Goal: Information Seeking & Learning: Check status

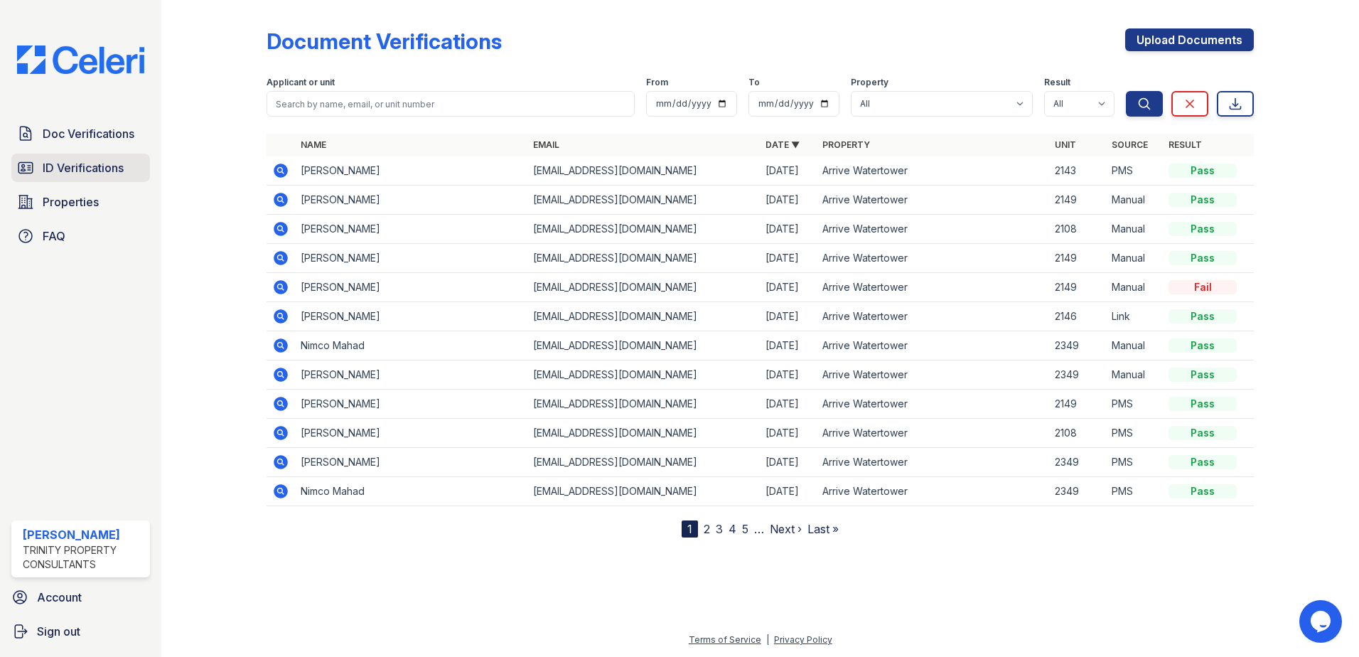
click at [83, 162] on span "ID Verifications" at bounding box center [83, 167] width 81 height 17
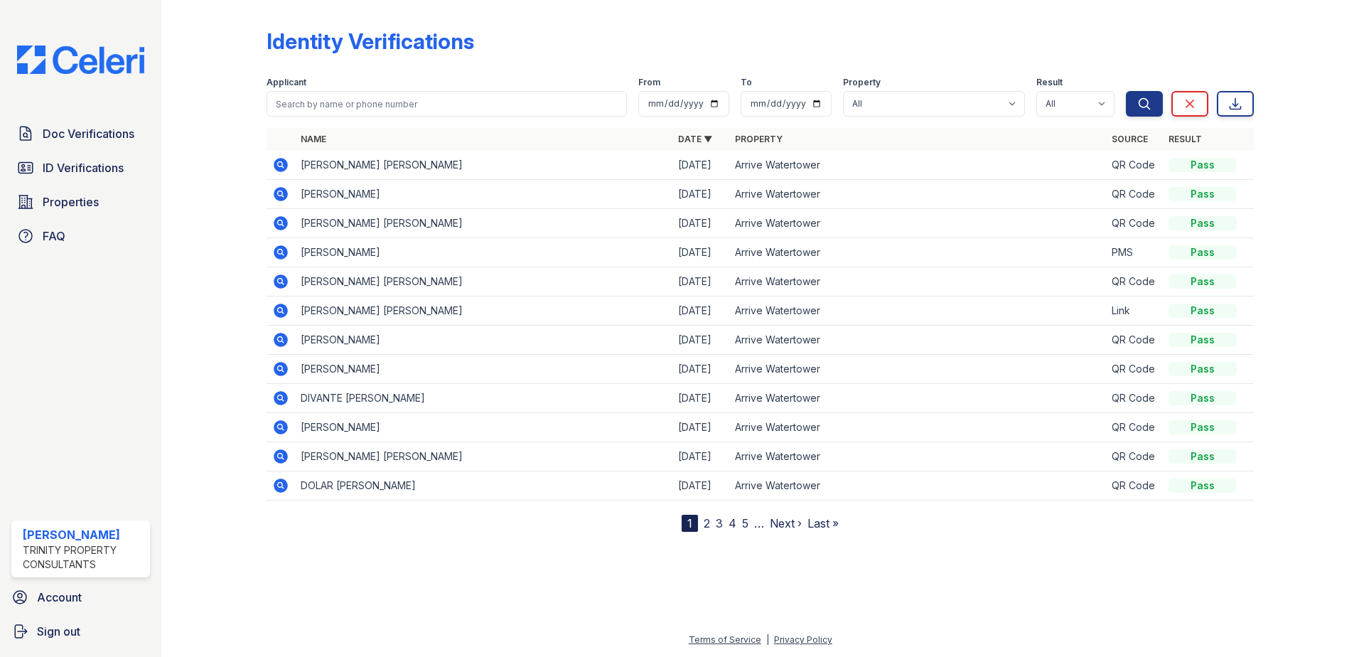
click at [281, 220] on icon at bounding box center [280, 223] width 17 height 17
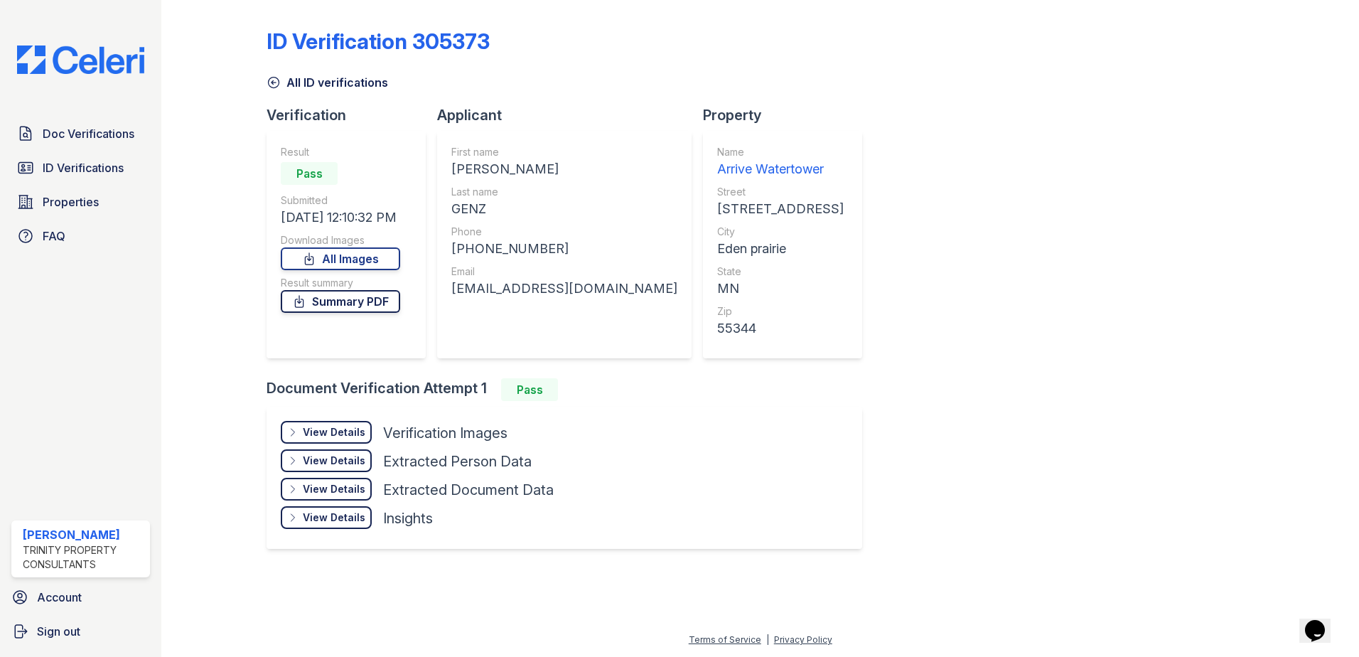
click at [335, 306] on link "Summary PDF" at bounding box center [340, 301] width 119 height 23
click at [275, 75] on icon at bounding box center [274, 82] width 14 height 14
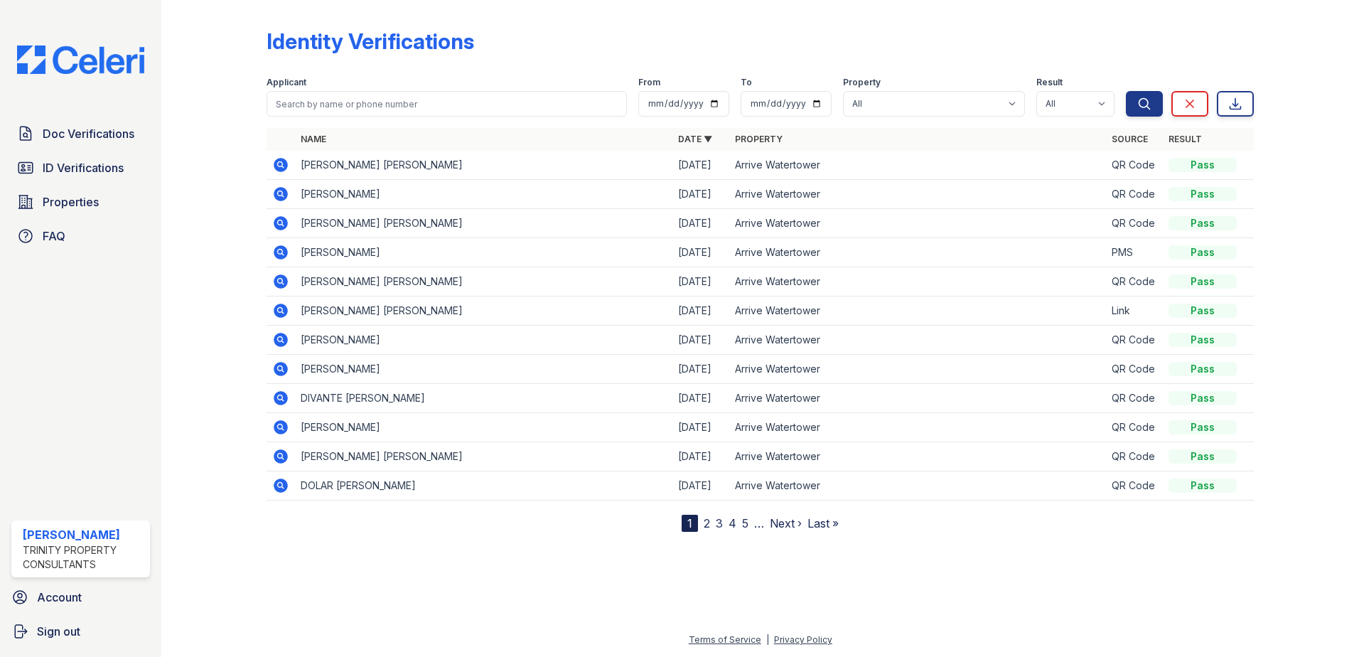
click at [279, 193] on icon at bounding box center [280, 193] width 4 height 4
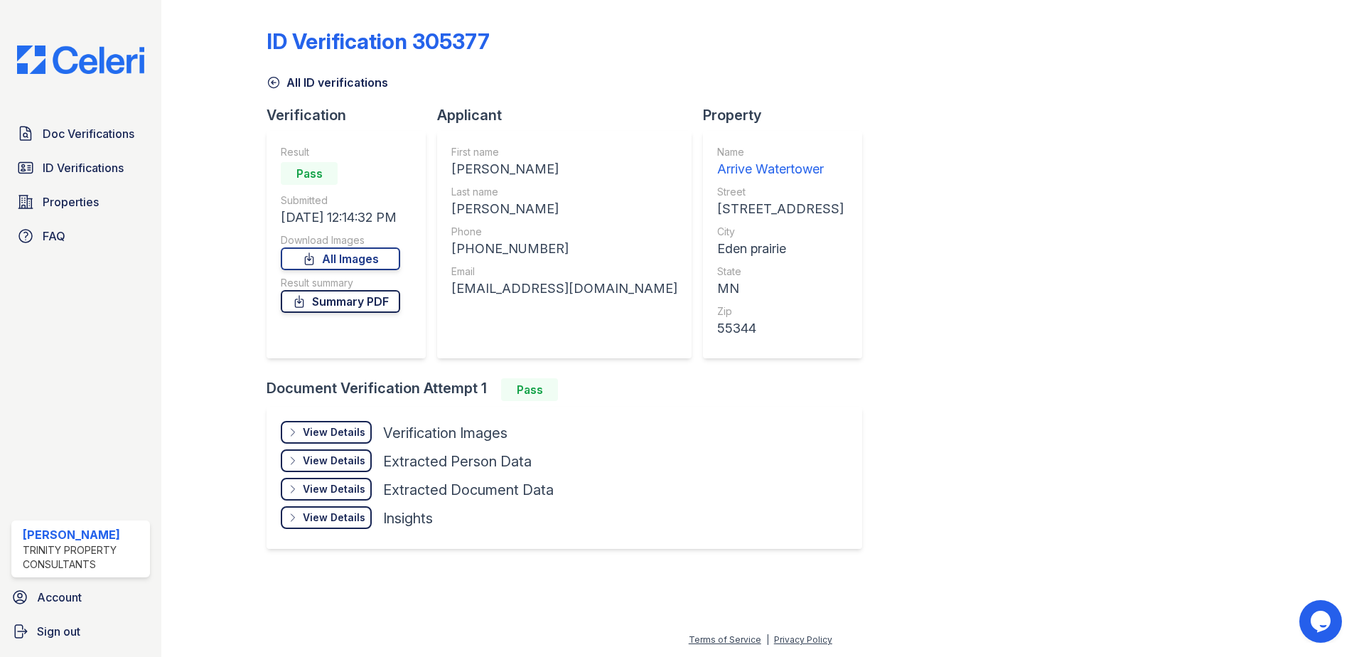
click at [360, 308] on link "Summary PDF" at bounding box center [340, 301] width 119 height 23
click at [75, 178] on link "ID Verifications" at bounding box center [80, 168] width 139 height 28
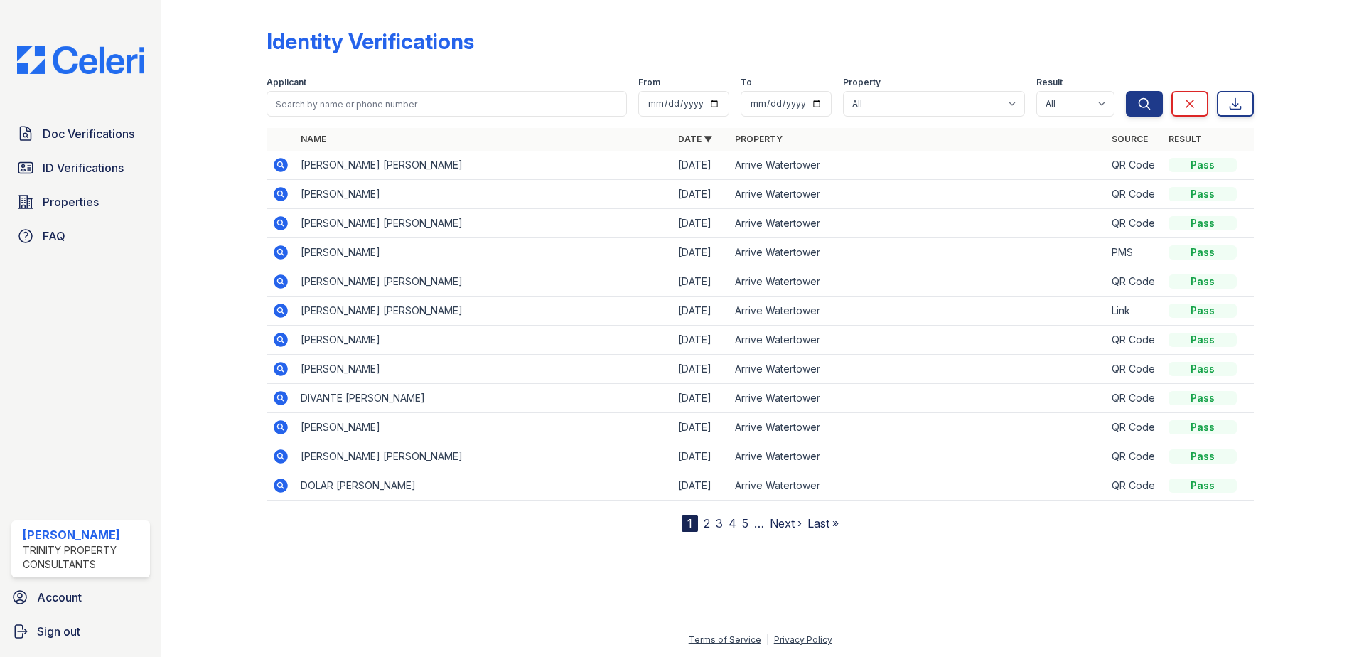
click at [705, 520] on link "2" at bounding box center [707, 523] width 6 height 14
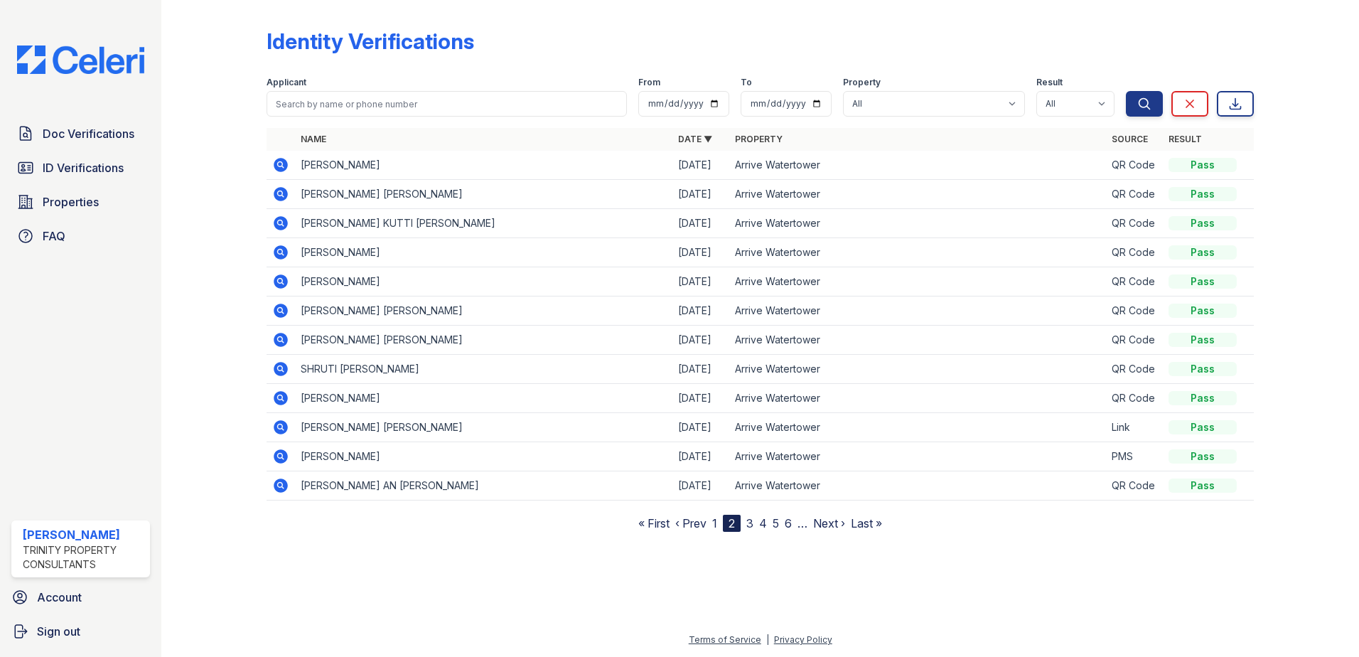
click at [752, 527] on link "3" at bounding box center [749, 523] width 7 height 14
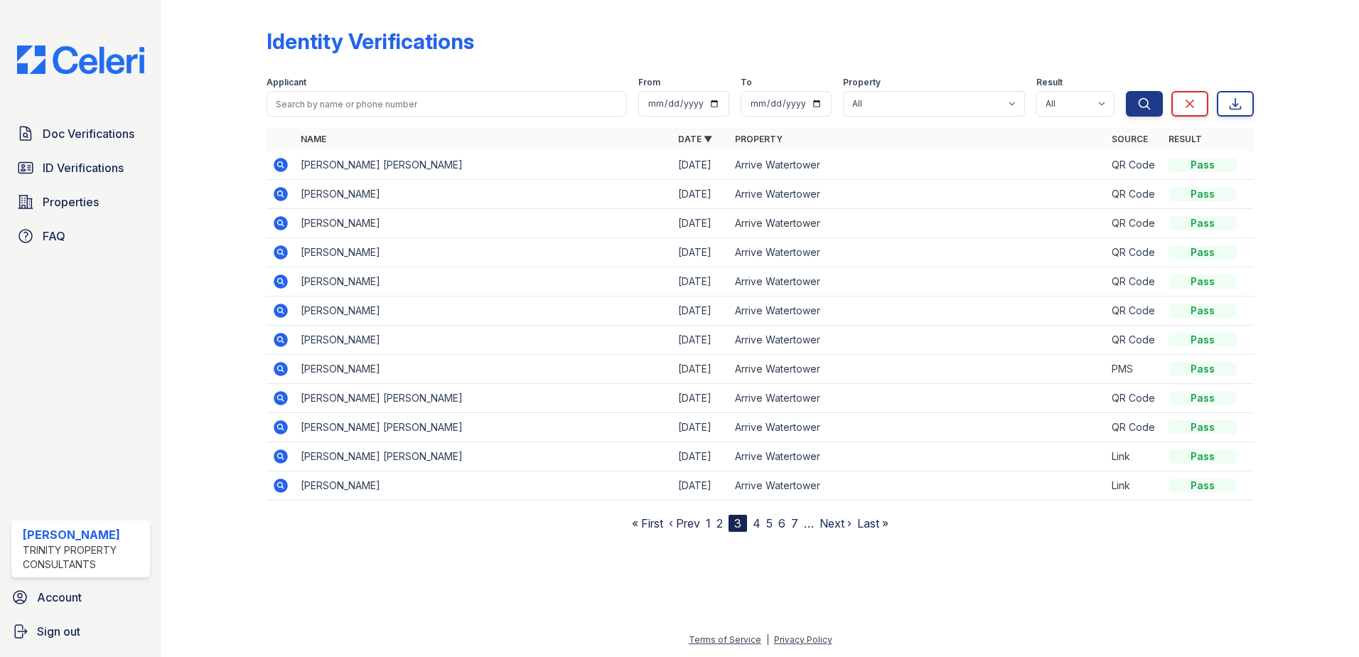
click at [751, 523] on nav "« First ‹ Prev 1 2 3 4 5 6 7 … Next › Last »" at bounding box center [760, 523] width 257 height 17
click at [761, 524] on nav "« First ‹ Prev 1 2 3 4 5 6 7 … Next › Last »" at bounding box center [760, 523] width 257 height 17
click at [758, 522] on link "4" at bounding box center [757, 523] width 8 height 14
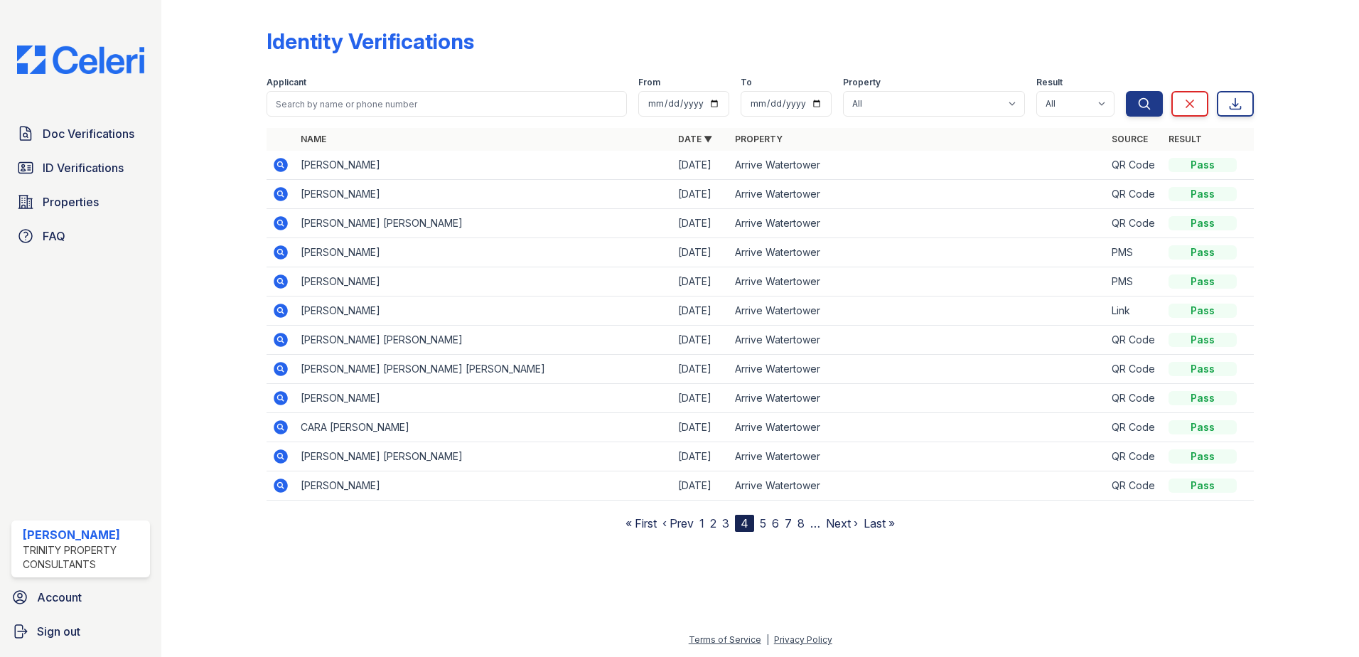
click at [758, 522] on nav "« First ‹ Prev 1 2 3 4 5 6 7 8 … Next › Last »" at bounding box center [759, 523] width 269 height 17
click at [304, 100] on input "search" at bounding box center [447, 104] width 360 height 26
type input "divante"
click at [1126, 91] on button "Search" at bounding box center [1144, 104] width 37 height 26
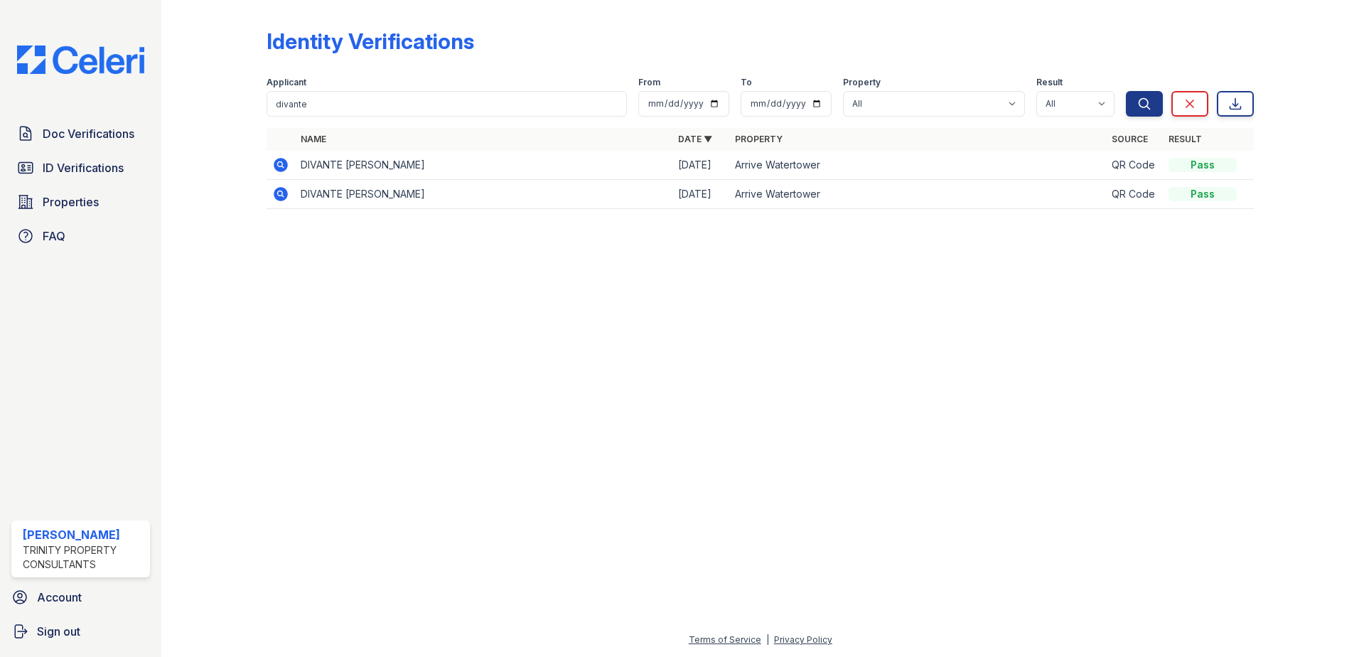
click at [281, 161] on icon at bounding box center [281, 165] width 14 height 14
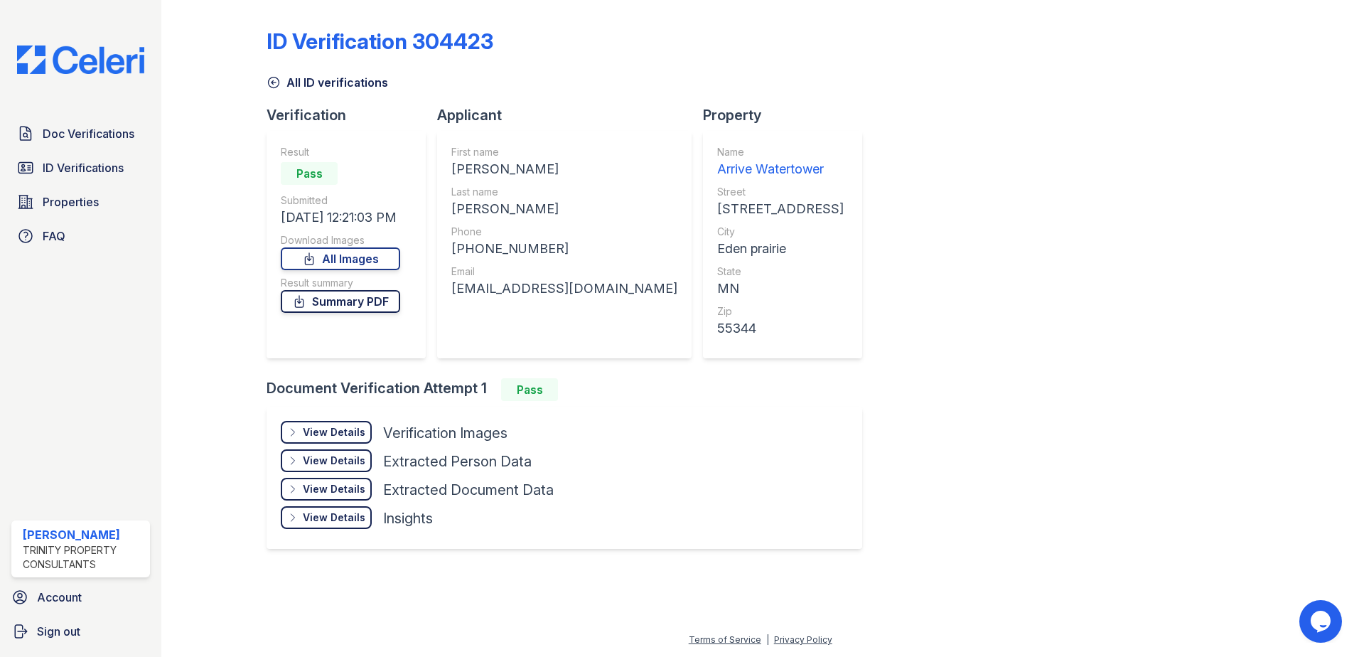
click at [343, 304] on link "Summary PDF" at bounding box center [340, 301] width 119 height 23
click at [114, 135] on span "Doc Verifications" at bounding box center [89, 133] width 92 height 17
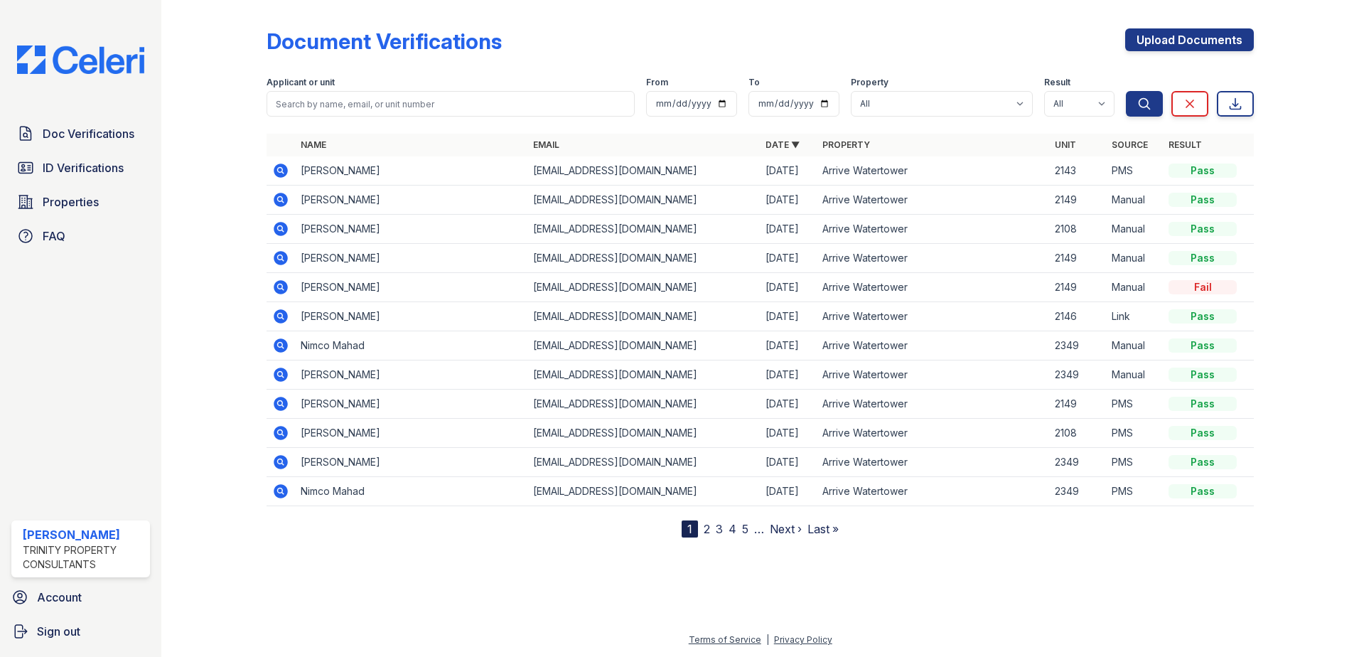
click at [312, 84] on label "Applicant or unit" at bounding box center [301, 82] width 68 height 11
click at [296, 117] on form "Applicant or unit From To Property All Arrive Watertower Result All Pass Cautio…" at bounding box center [760, 93] width 987 height 57
drag, startPoint x: 296, startPoint y: 117, endPoint x: 299, endPoint y: 108, distance: 9.0
click at [296, 114] on form "Applicant or unit From To Property All Arrive Watertower Result All Pass Cautio…" at bounding box center [760, 93] width 987 height 57
click at [299, 108] on input "search" at bounding box center [451, 104] width 368 height 26
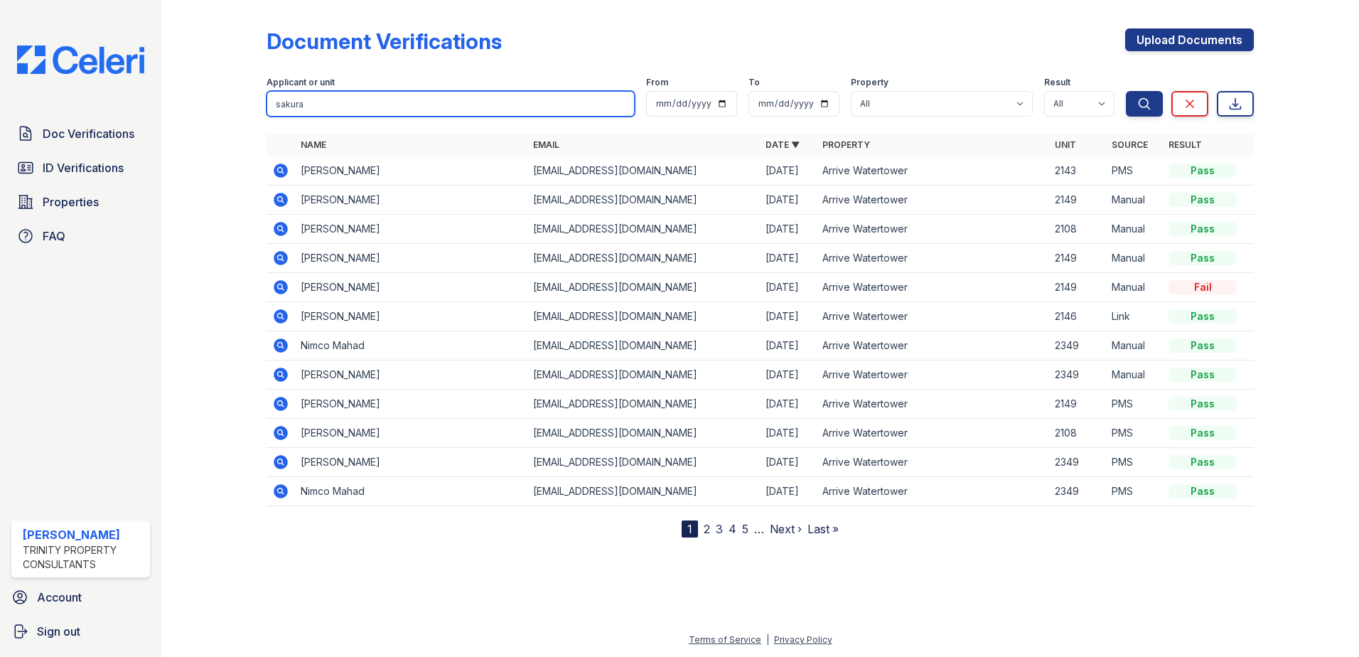
type input "sakura"
click at [1126, 91] on button "Search" at bounding box center [1144, 104] width 37 height 26
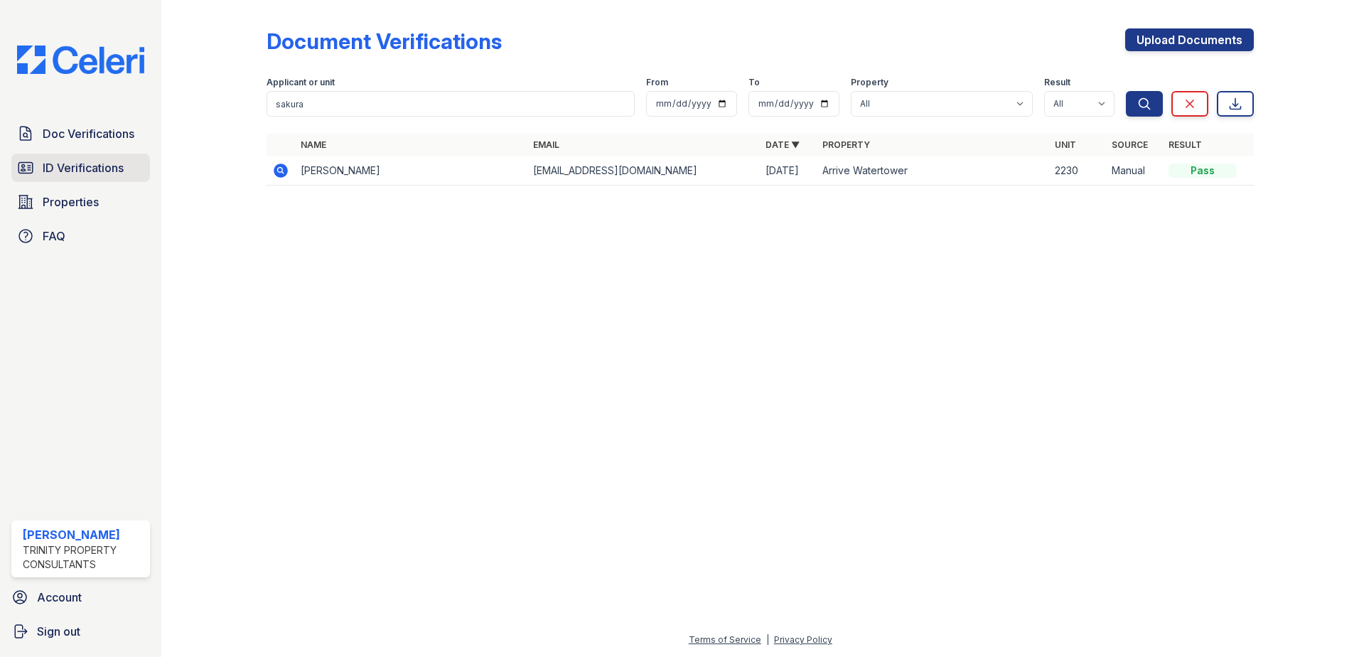
click at [57, 161] on span "ID Verifications" at bounding box center [83, 167] width 81 height 17
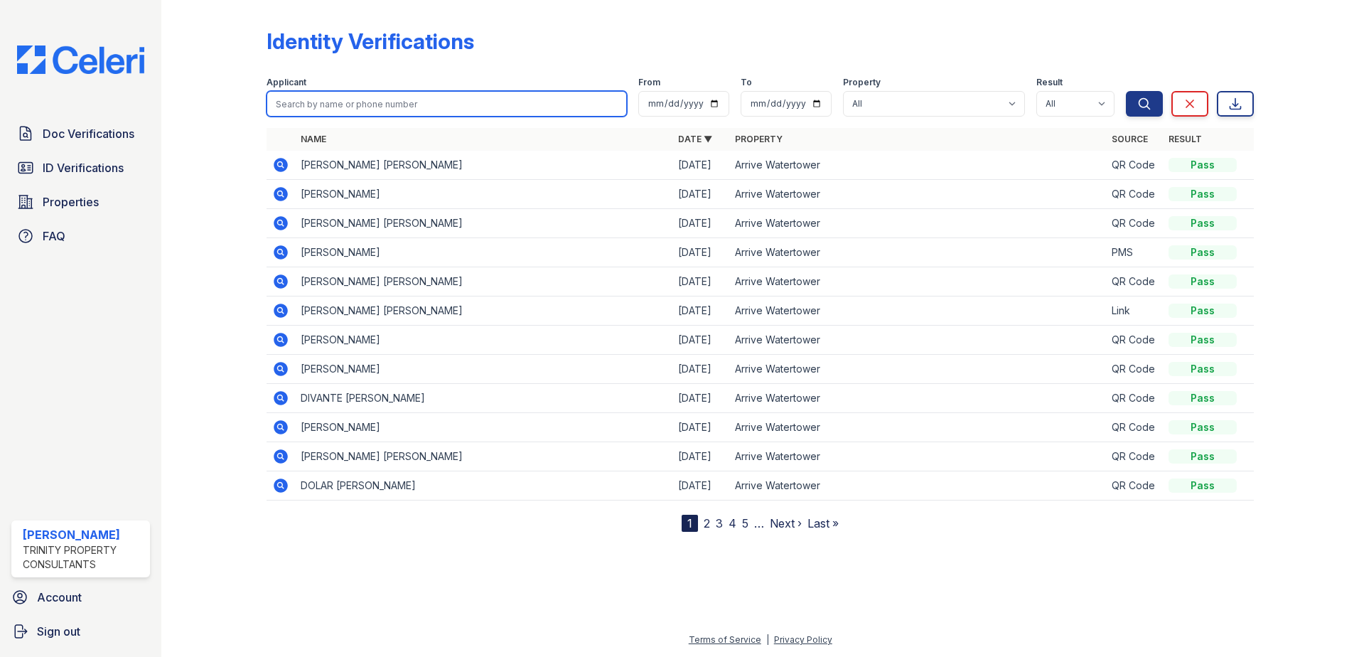
click at [345, 94] on input "search" at bounding box center [447, 104] width 360 height 26
type input "sakura"
click at [1126, 91] on button "Search" at bounding box center [1144, 104] width 37 height 26
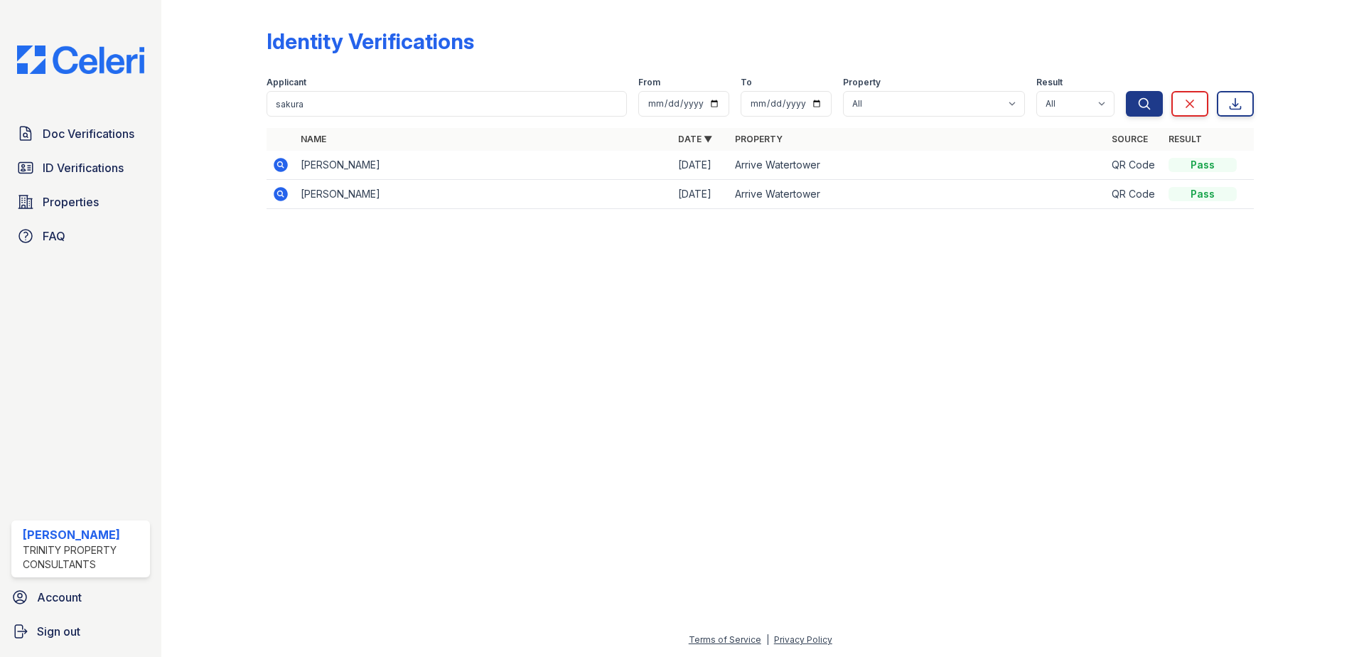
click at [275, 163] on icon at bounding box center [281, 165] width 14 height 14
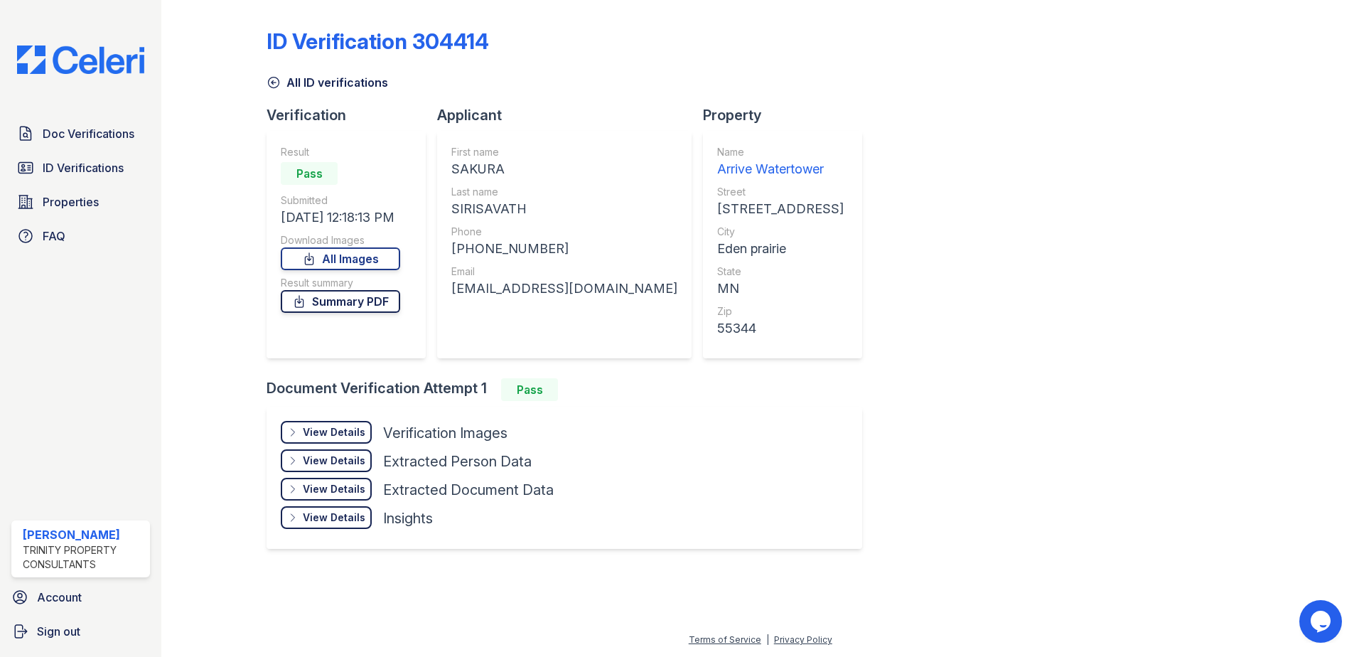
click at [347, 301] on link "Summary PDF" at bounding box center [340, 301] width 119 height 23
click at [1045, 458] on div "ID Verification 304414 All ID verifications Verification Result Pass Submitted …" at bounding box center [760, 287] width 987 height 563
